Goal: Task Accomplishment & Management: Manage account settings

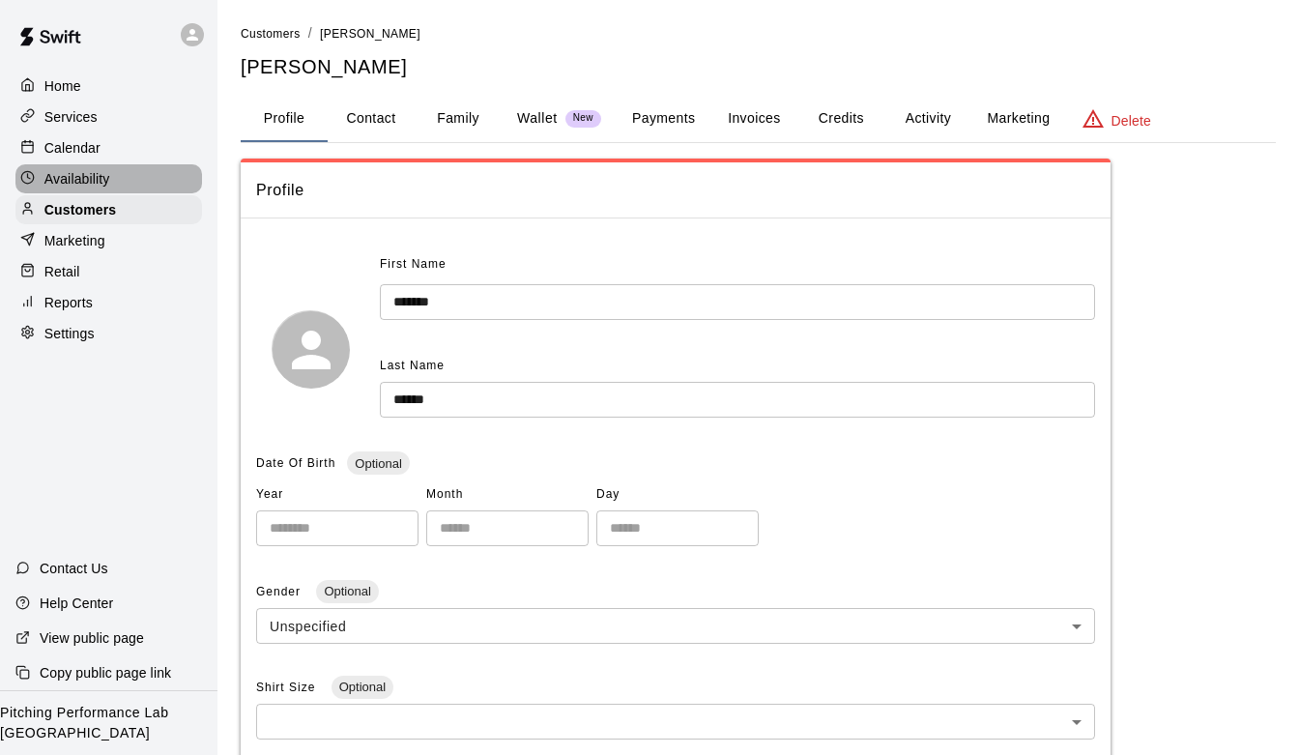
click at [123, 186] on div "Availability" at bounding box center [108, 178] width 186 height 29
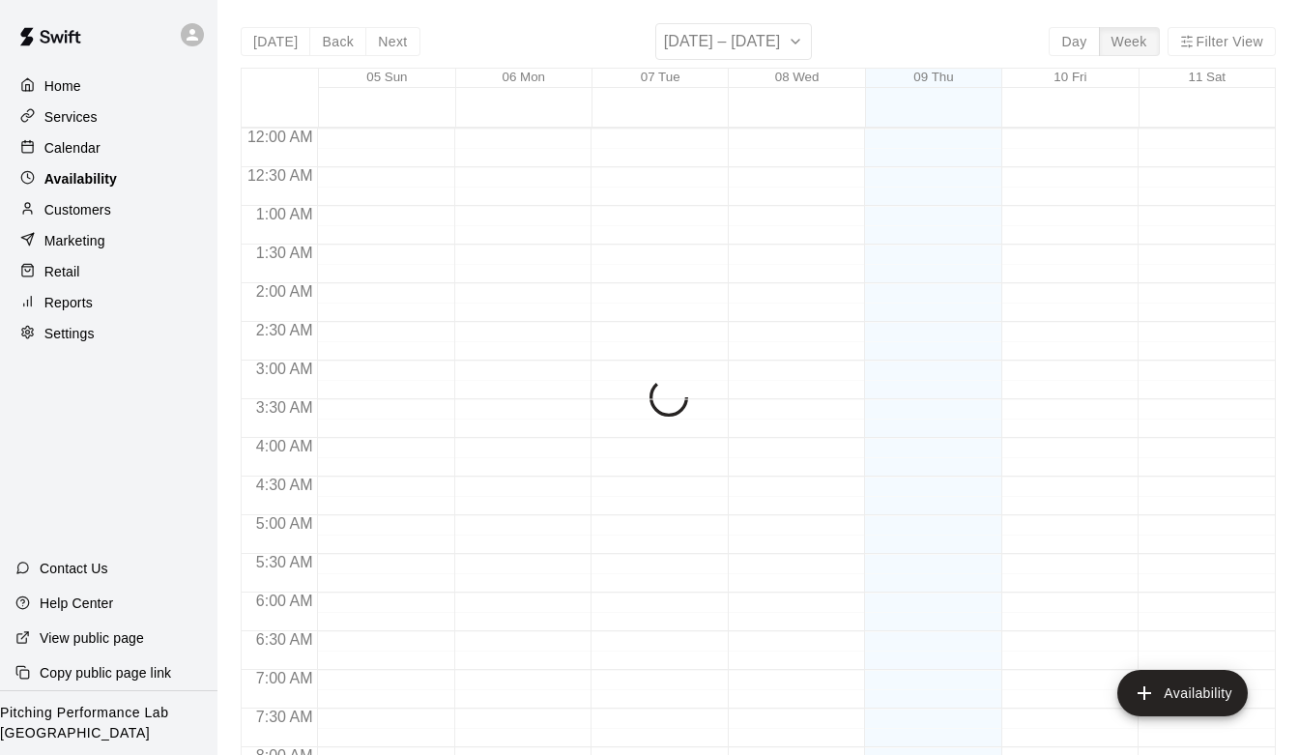
scroll to position [1193, 0]
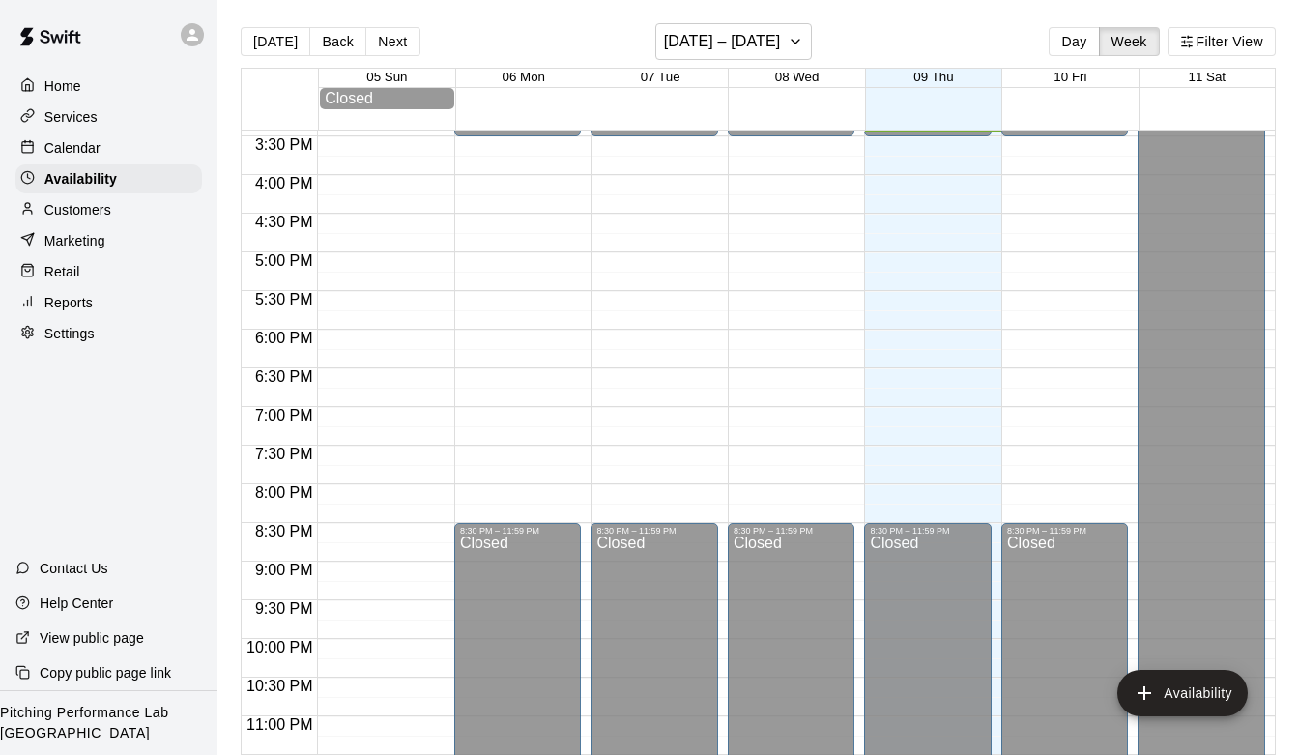
click at [95, 224] on div "Home Services Calendar Availability Customers Marketing Retail Reports Settings" at bounding box center [108, 210] width 217 height 280
click at [70, 166] on div "Availability" at bounding box center [108, 178] width 186 height 29
click at [67, 153] on p "Calendar" at bounding box center [72, 147] width 56 height 19
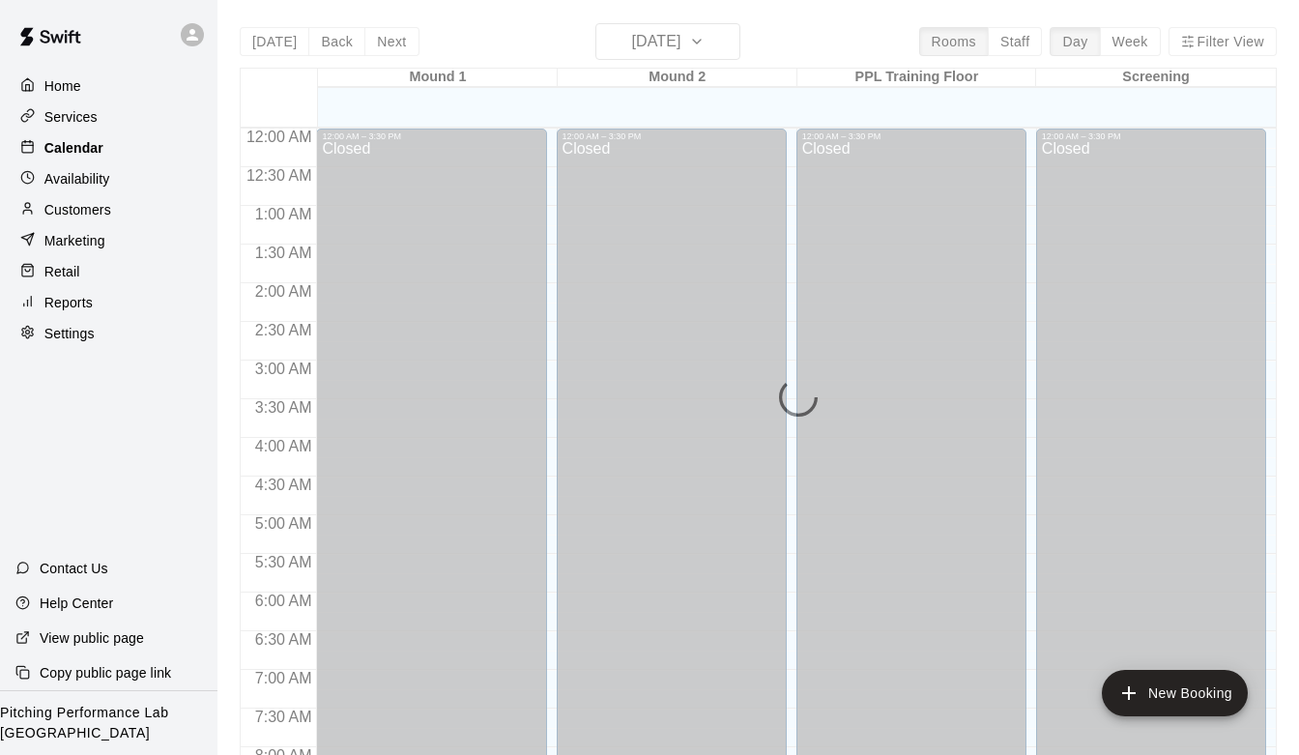
scroll to position [1150, 0]
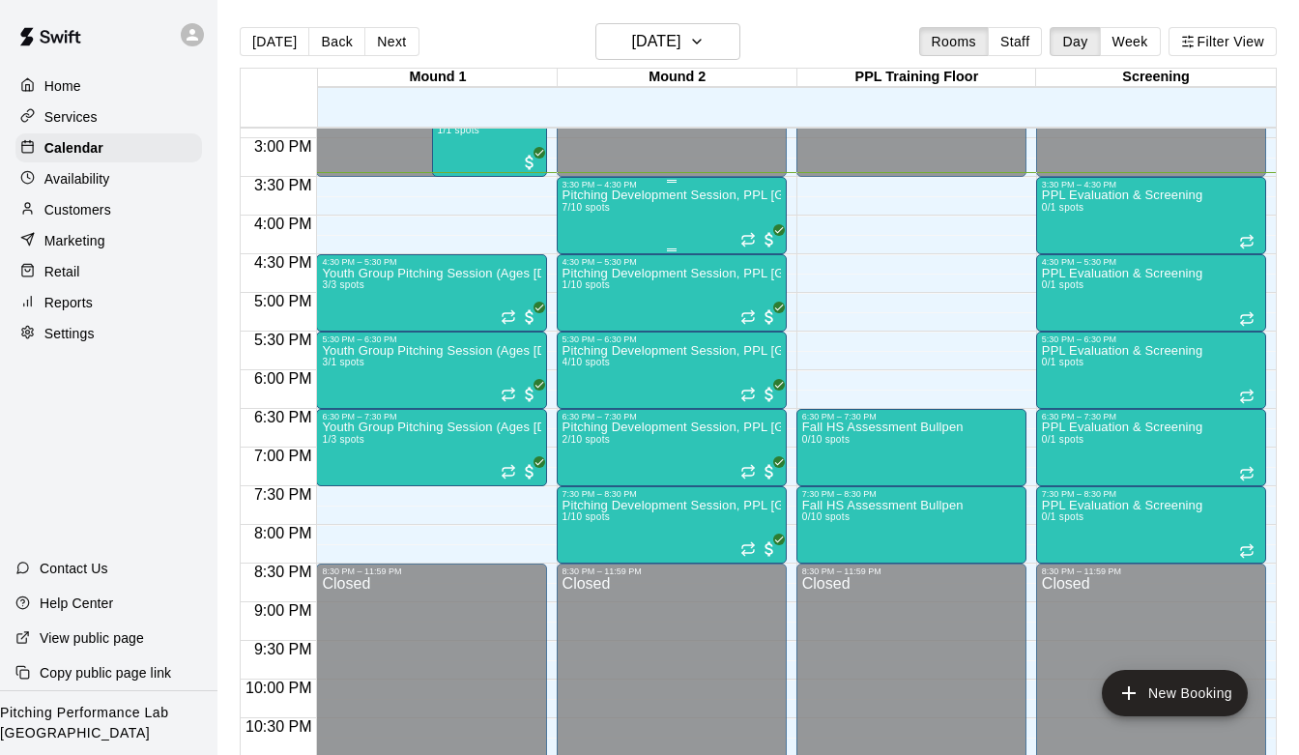
click at [641, 215] on div "Pitching Development Session, PPL [GEOGRAPHIC_DATA] (Ages [DEMOGRAPHIC_DATA]+) …" at bounding box center [671, 566] width 218 height 755
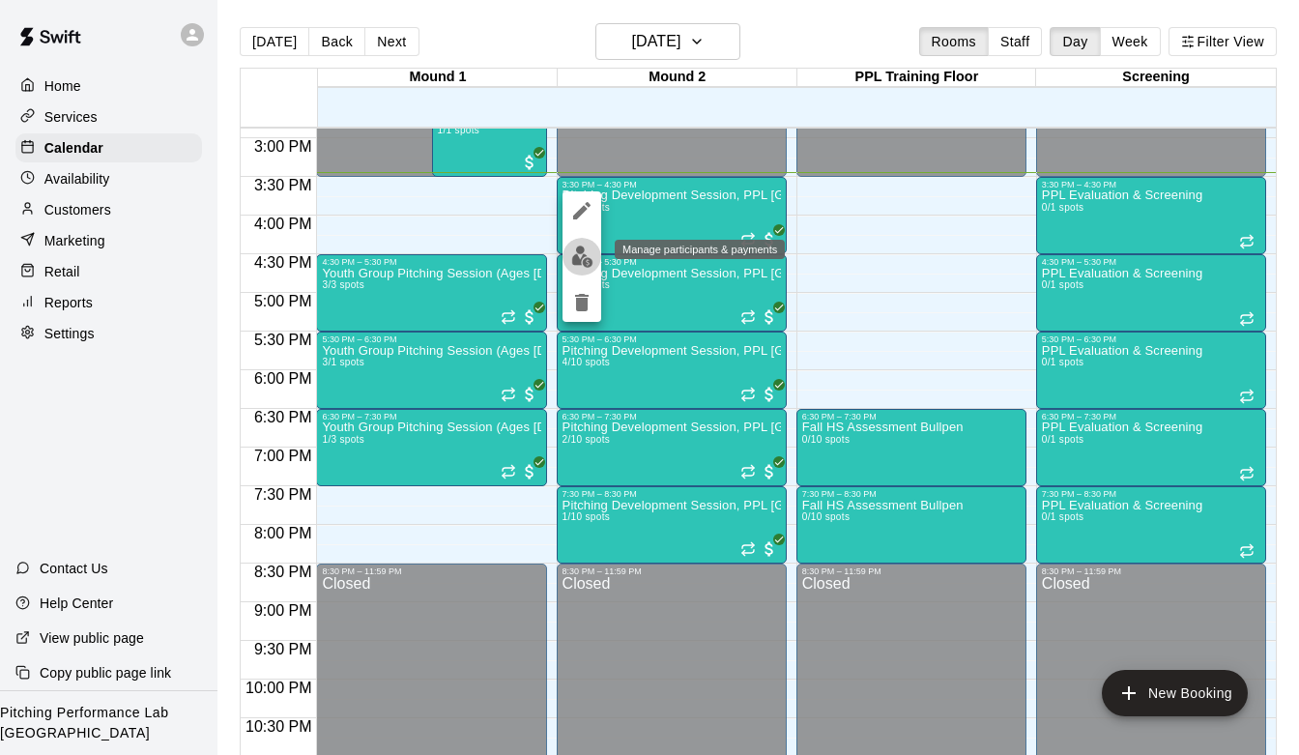
click at [583, 258] on img "edit" at bounding box center [582, 256] width 22 height 22
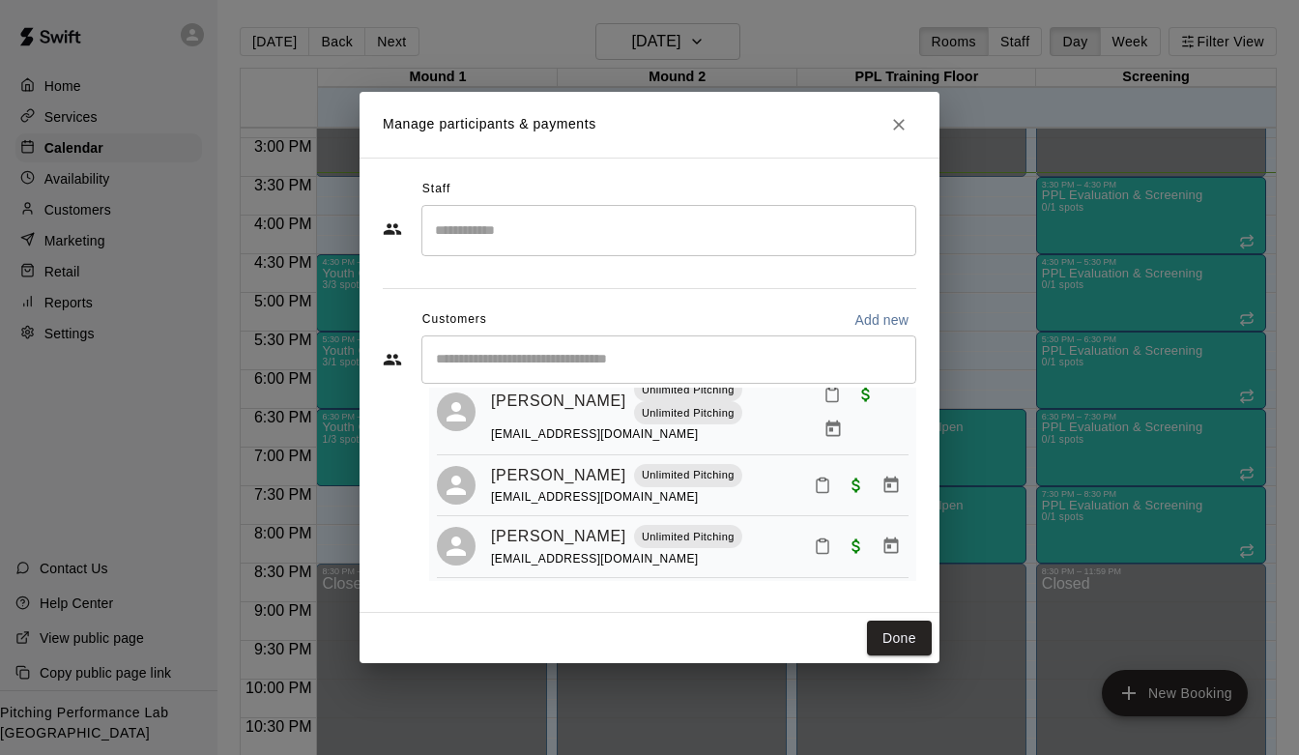
scroll to position [182, 0]
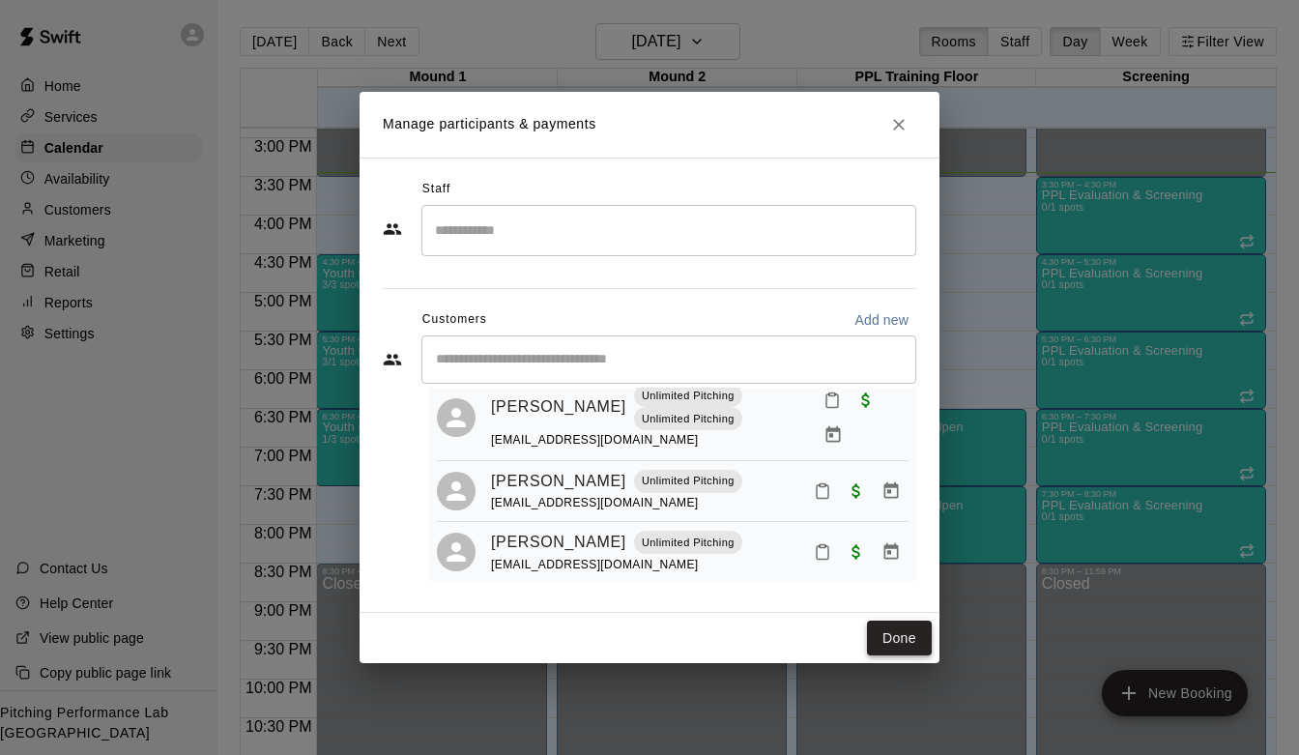
click at [887, 644] on button "Done" at bounding box center [899, 638] width 65 height 36
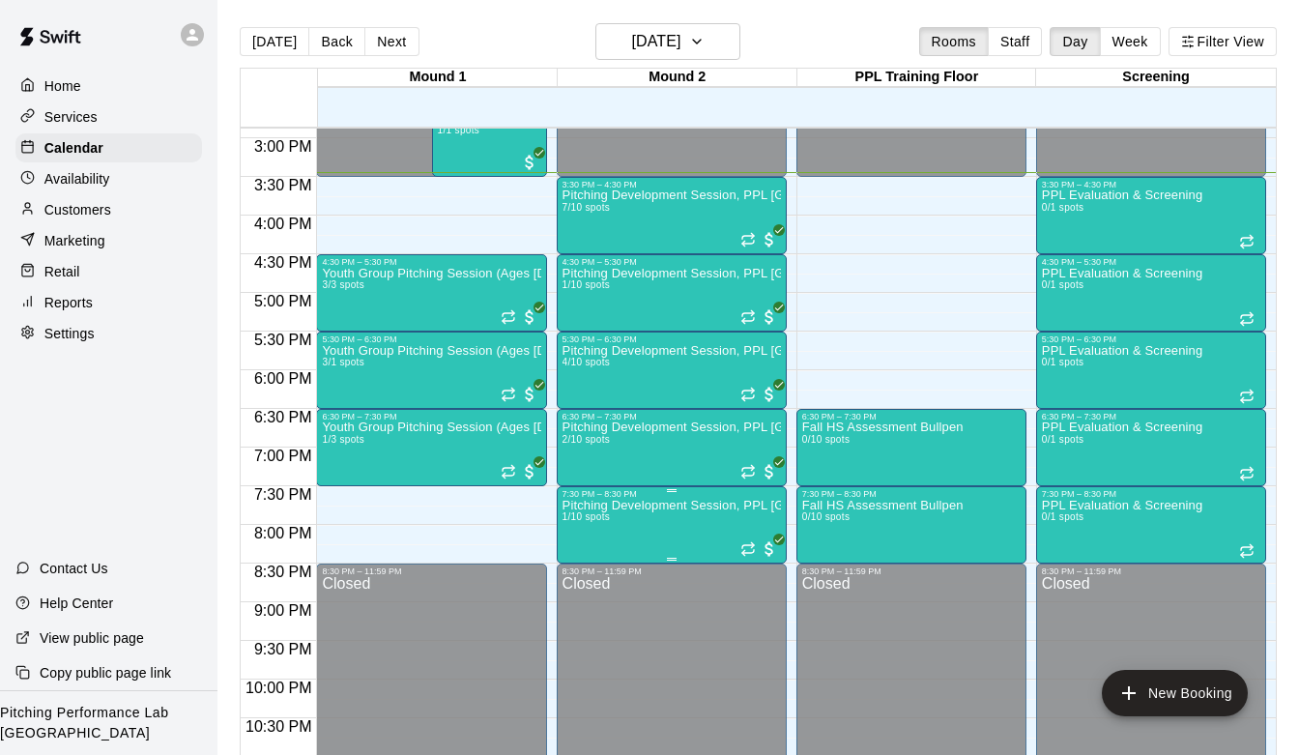
click at [679, 498] on div "7:30 PM – 8:30 PM" at bounding box center [671, 494] width 218 height 10
click at [582, 567] on button "edit" at bounding box center [581, 555] width 39 height 38
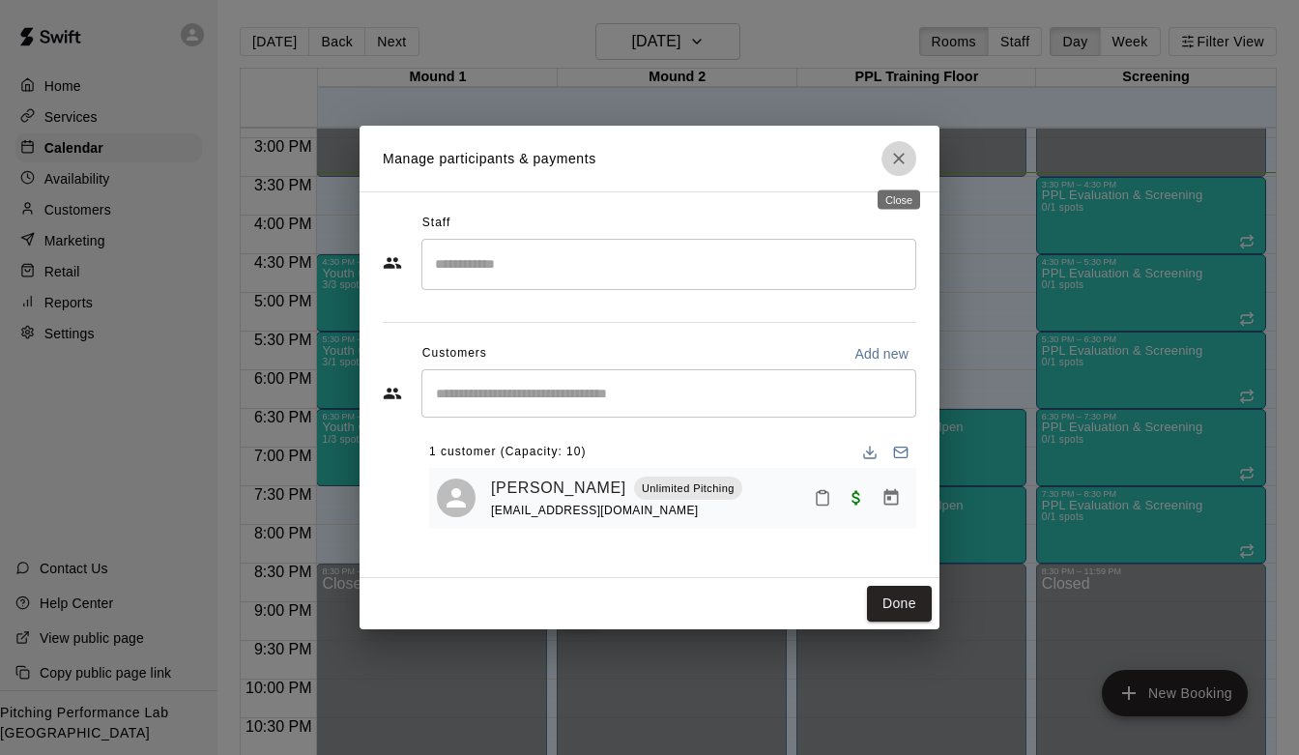
click at [901, 154] on icon "Close" at bounding box center [898, 158] width 19 height 19
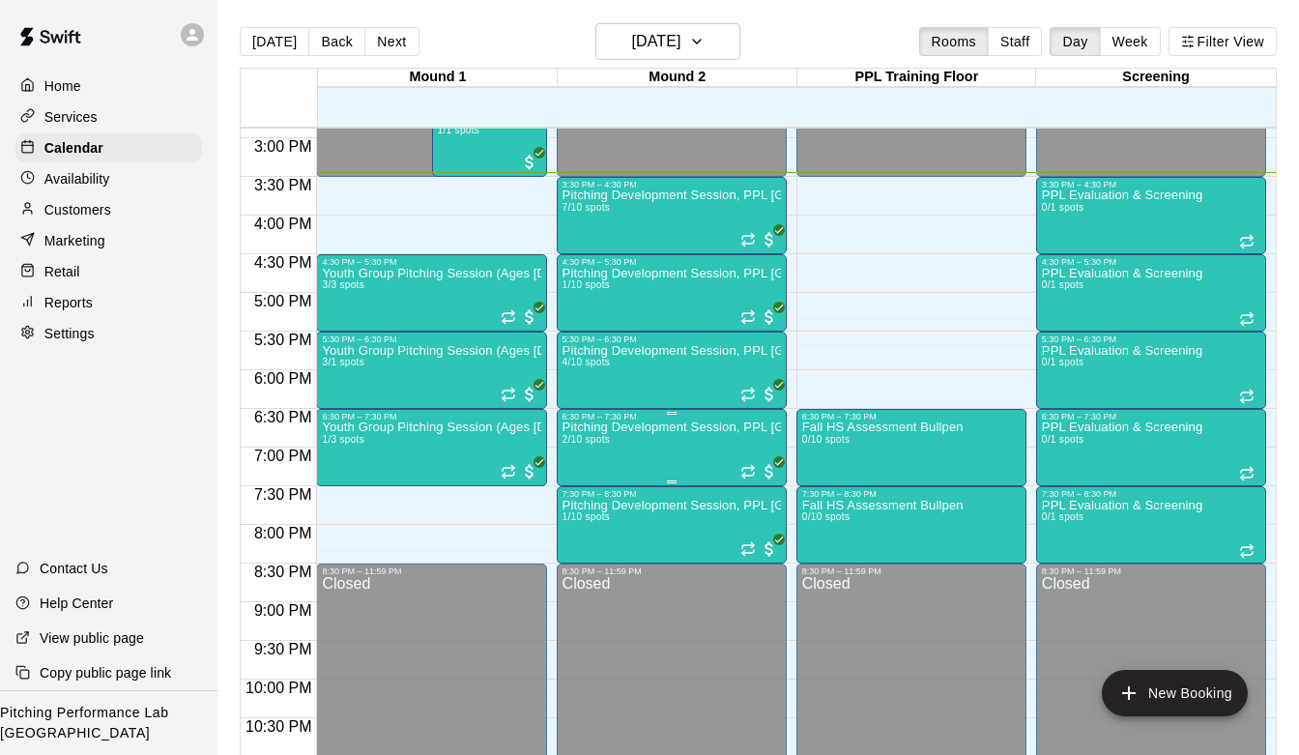
click at [628, 427] on p "Pitching Development Session, PPL [GEOGRAPHIC_DATA] (Ages [DEMOGRAPHIC_DATA]+)" at bounding box center [671, 427] width 218 height 0
click at [563, 493] on button "edit" at bounding box center [581, 494] width 39 height 38
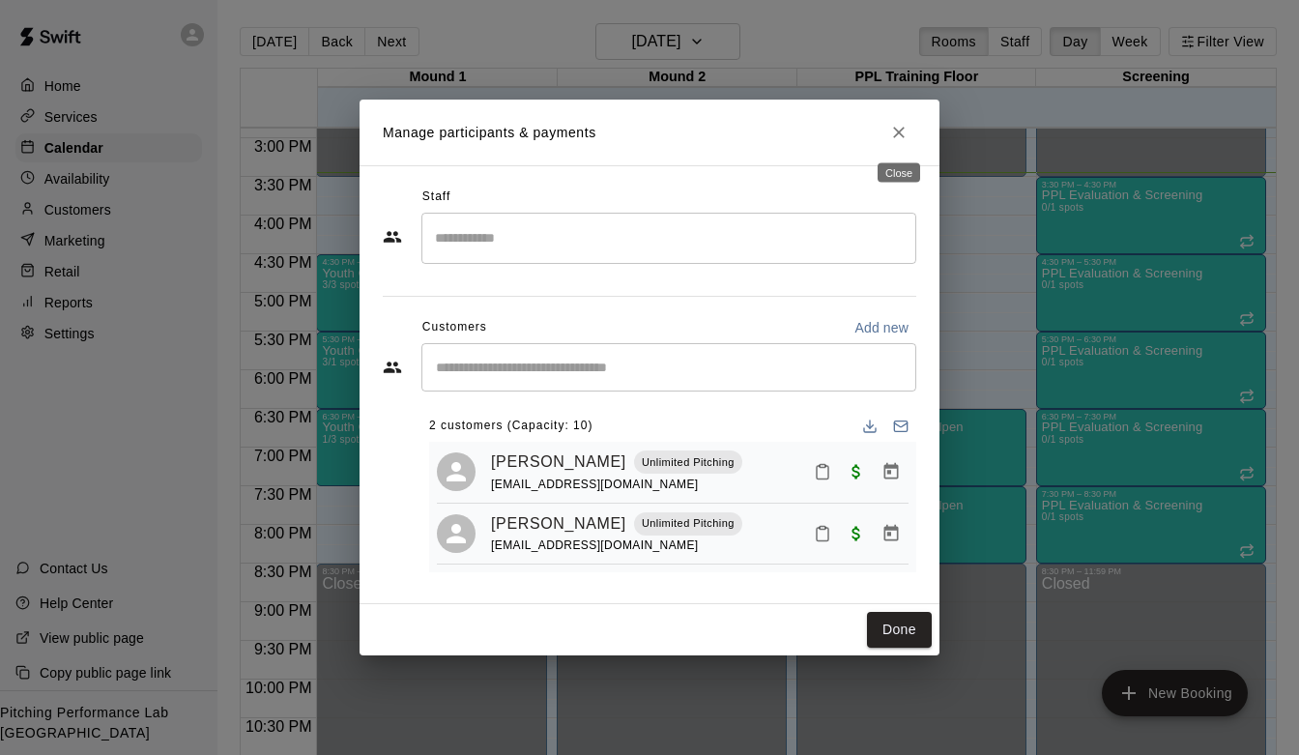
click at [903, 132] on icon "Close" at bounding box center [898, 132] width 19 height 19
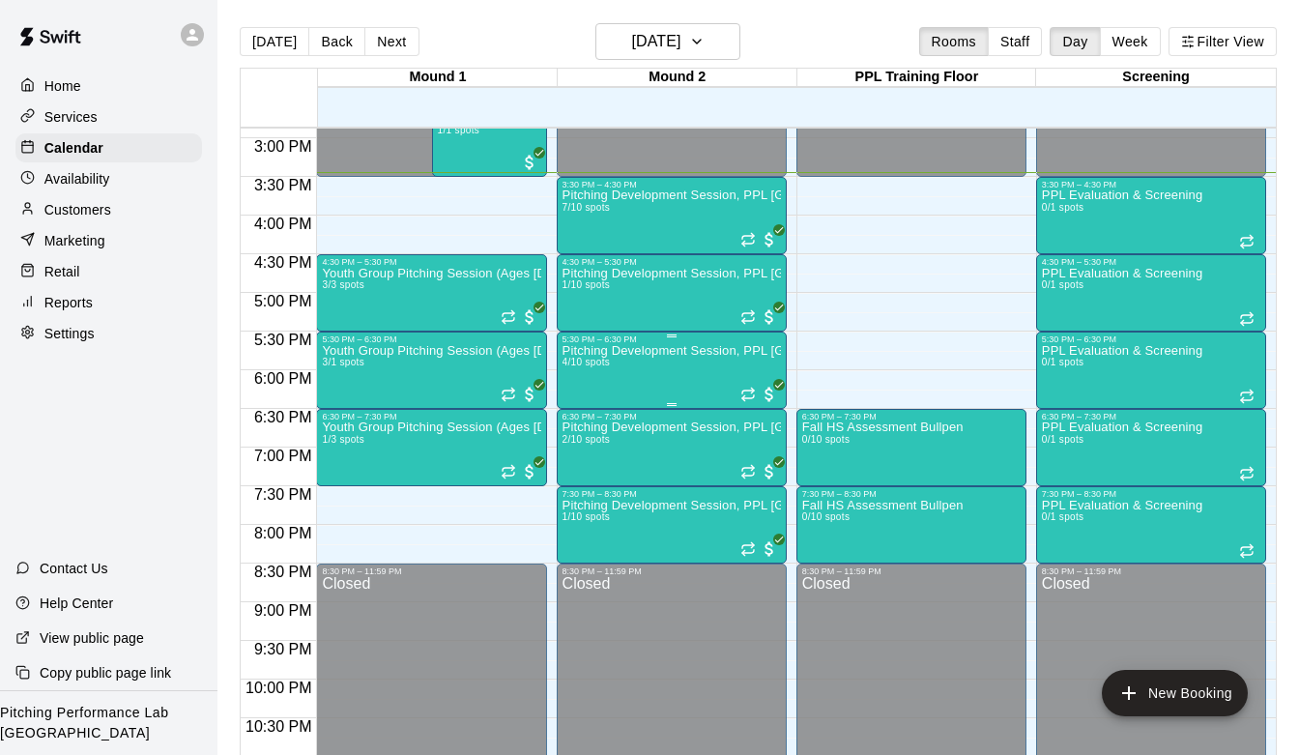
click at [672, 374] on div "Pitching Development Session, PPL [GEOGRAPHIC_DATA] (Ages [DEMOGRAPHIC_DATA]+) …" at bounding box center [671, 721] width 218 height 755
click at [588, 406] on img "edit" at bounding box center [582, 411] width 22 height 22
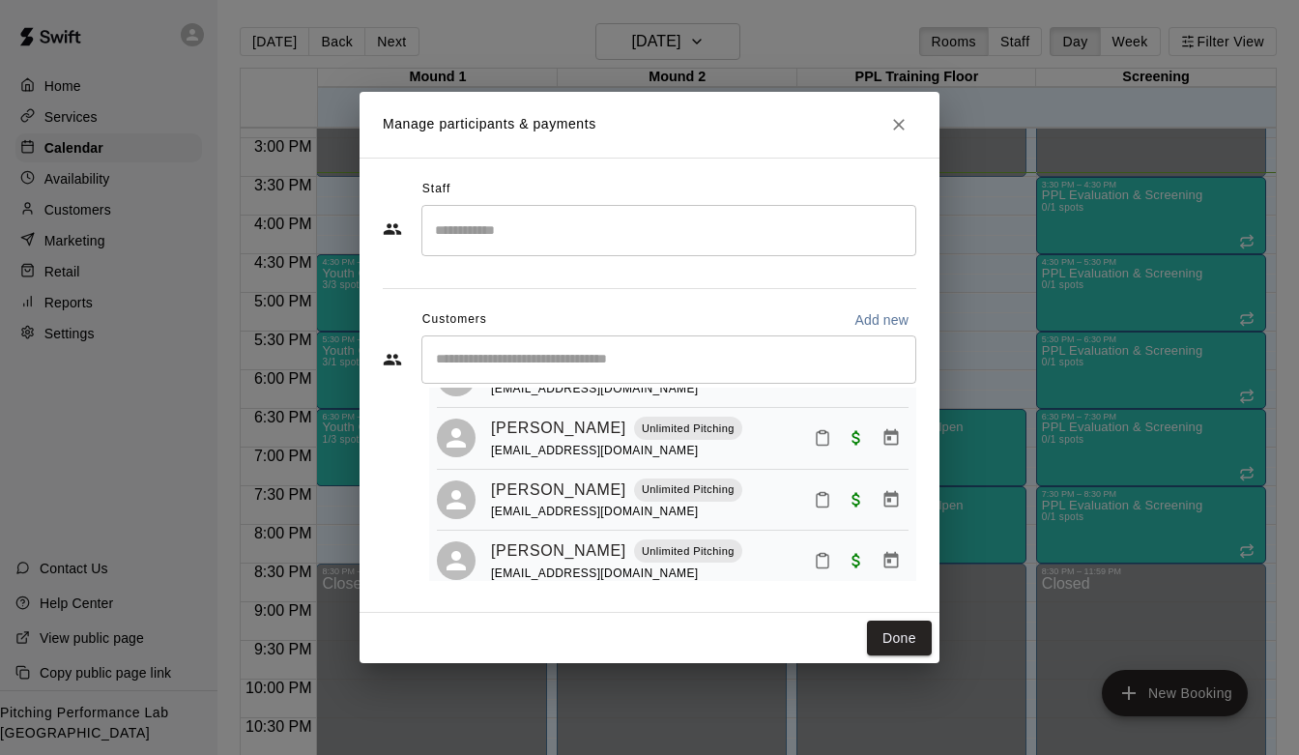
scroll to position [110, 0]
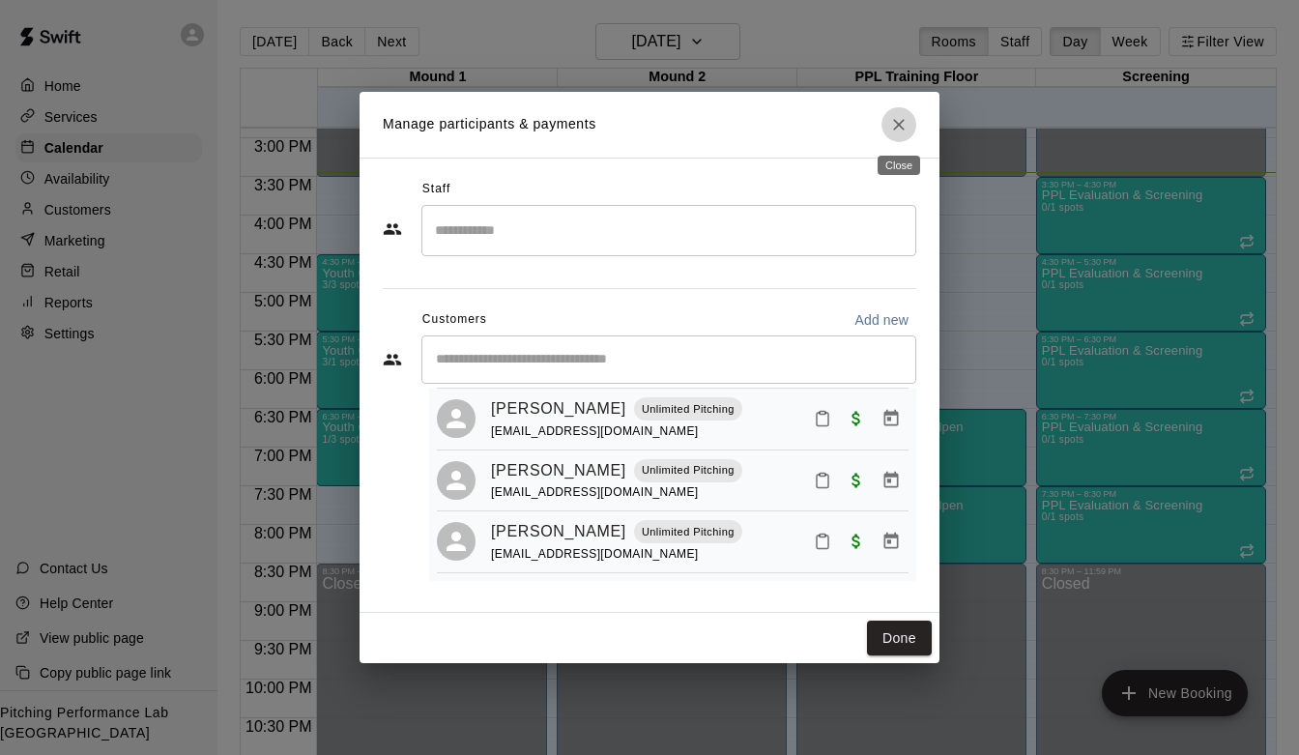
click at [900, 115] on icon "Close" at bounding box center [898, 124] width 19 height 19
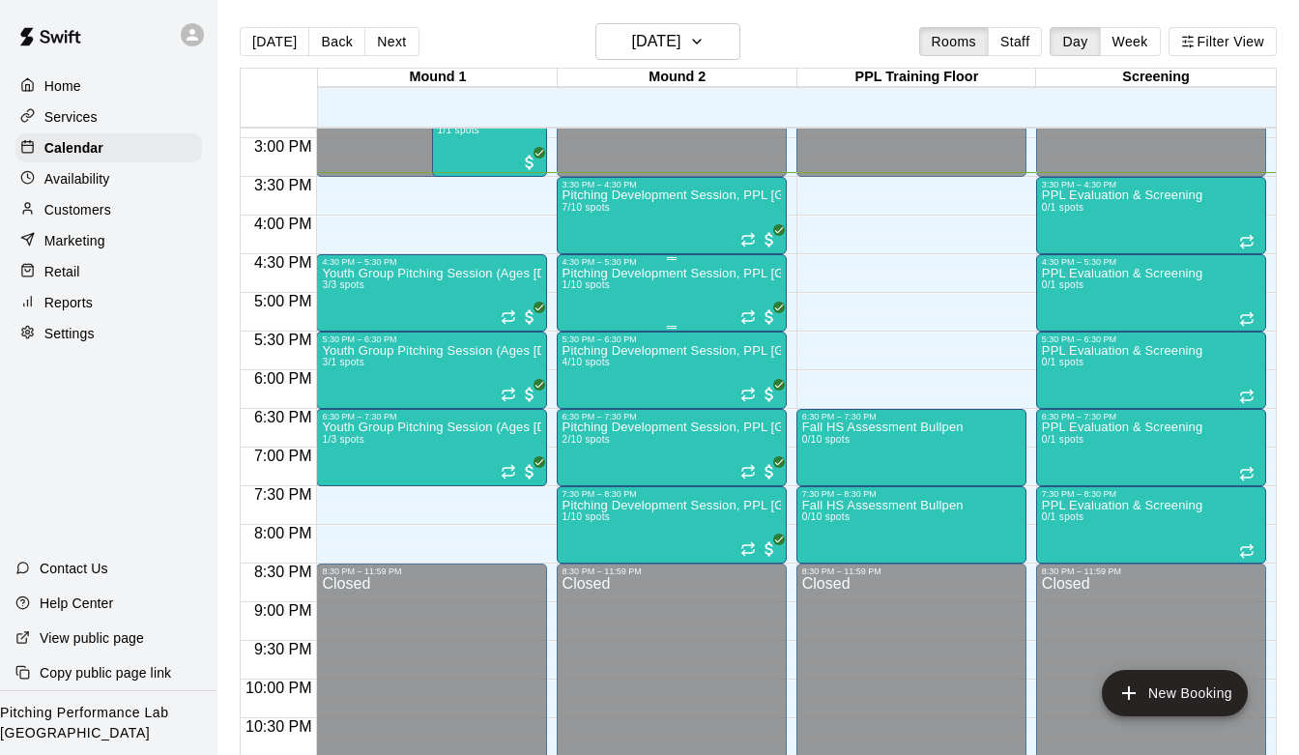
click at [686, 295] on div "Pitching Development Session, PPL [GEOGRAPHIC_DATA] (Ages [DEMOGRAPHIC_DATA]+) …" at bounding box center [671, 644] width 218 height 755
click at [583, 333] on img "edit" at bounding box center [582, 334] width 22 height 22
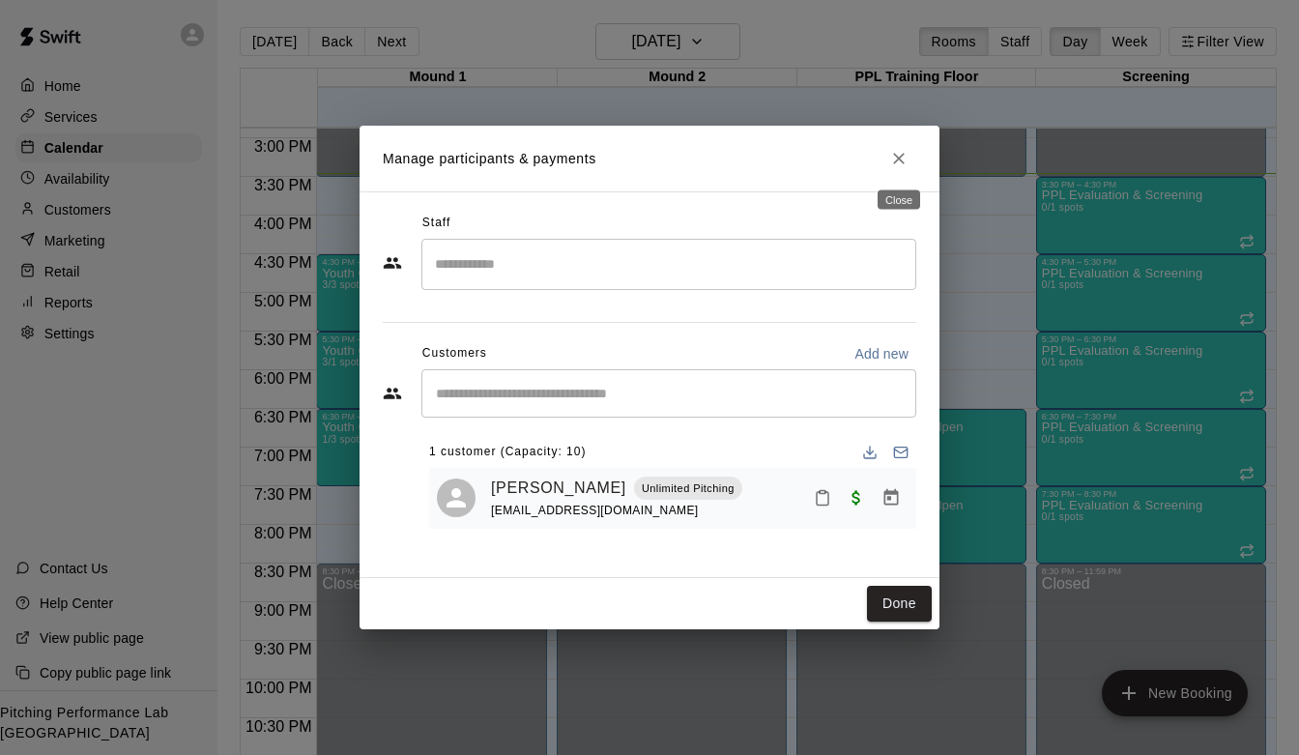
click at [897, 154] on icon "Close" at bounding box center [898, 158] width 19 height 19
